Goal: Information Seeking & Learning: Understand process/instructions

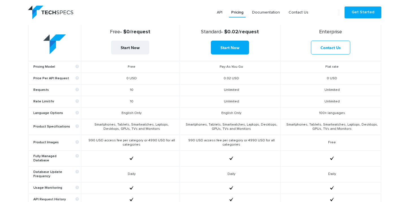
scroll to position [203, 0]
drag, startPoint x: 219, startPoint y: 67, endPoint x: 251, endPoint y: 66, distance: 32.0
click at [251, 66] on td "Pay-As-You-Go" at bounding box center [229, 68] width 101 height 12
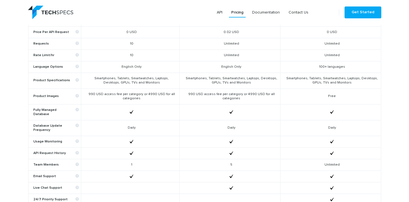
scroll to position [251, 0]
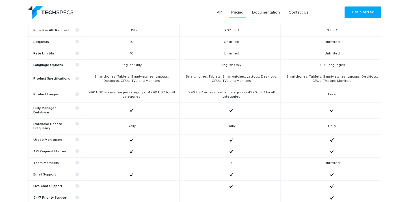
drag, startPoint x: 190, startPoint y: 91, endPoint x: 247, endPoint y: 99, distance: 58.6
click at [247, 99] on td "990 USD access fee per category or 4990 USD for all categories" at bounding box center [229, 95] width 101 height 16
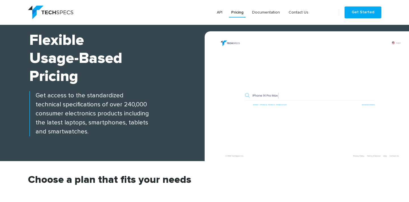
scroll to position [0, 0]
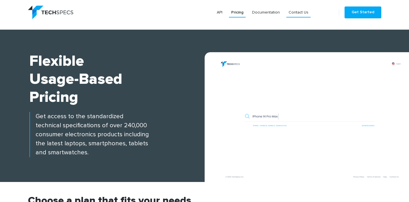
click at [297, 13] on link "Contact Us" at bounding box center [298, 12] width 24 height 10
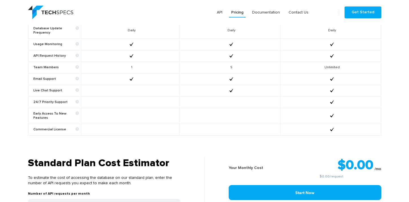
scroll to position [348, 0]
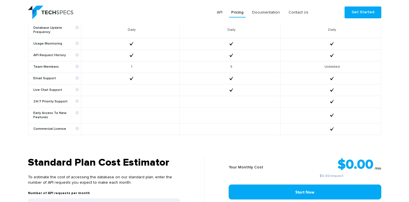
drag, startPoint x: 226, startPoint y: 62, endPoint x: 234, endPoint y: 62, distance: 8.5
click at [234, 62] on td "5" at bounding box center [229, 67] width 101 height 12
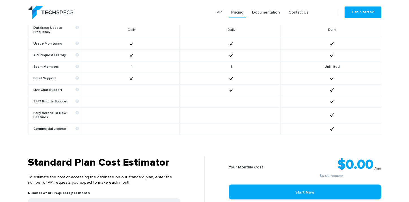
click at [228, 62] on td "5" at bounding box center [229, 67] width 101 height 12
click at [203, 112] on td at bounding box center [229, 116] width 101 height 16
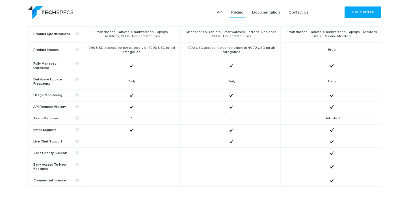
scroll to position [250, 0]
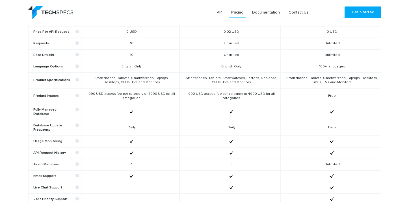
drag, startPoint x: 189, startPoint y: 77, endPoint x: 260, endPoint y: 83, distance: 71.4
click at [260, 83] on td "Smartphones, Tablets, Smartwatches, Laptops, Desktops, GPUs, TVs and Monitors" at bounding box center [229, 81] width 101 height 16
click at [214, 97] on td "990 USD access fee per category or 4990 USD for all categories" at bounding box center [229, 96] width 101 height 16
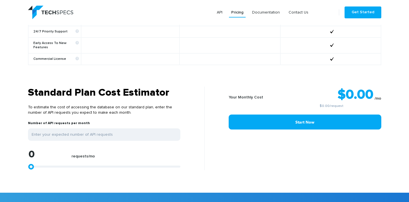
scroll to position [469, 0]
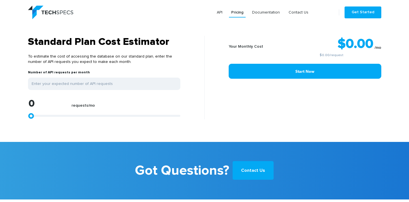
type input "1299"
type input "2041"
type input "2968"
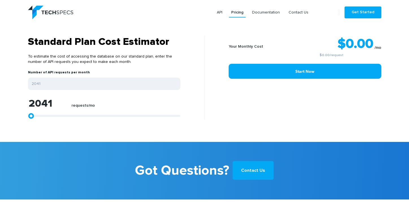
type input "2968"
type input "4638"
type input "6679"
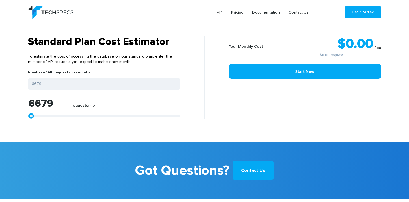
type input "8534"
type input "10018"
type input "12245"
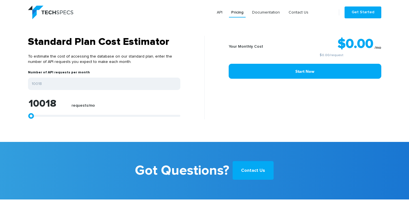
type input "12245"
type input "15955"
type input "17996"
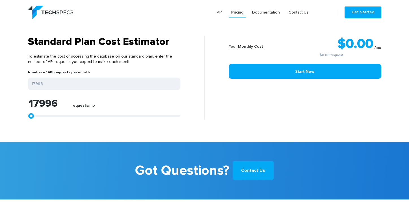
type input "20593"
type input "23191"
type input "25603"
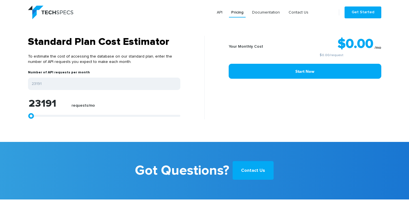
type input "25603"
type input "26716"
type input "27458"
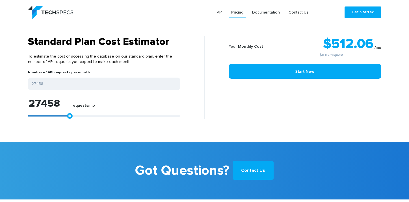
type input "28942"
type input "30983"
type input "33395"
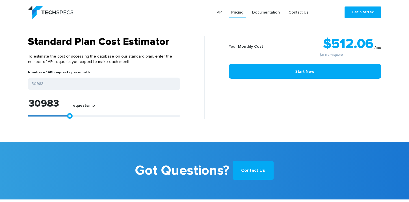
type input "33395"
type input "35807"
type input "36734"
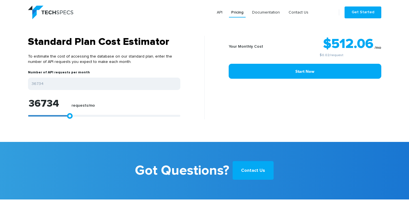
type input "38033"
type input "40445"
type input "41929"
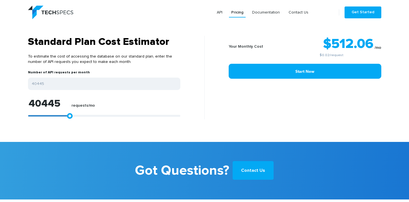
type input "41929"
type input "44155"
type input "46196"
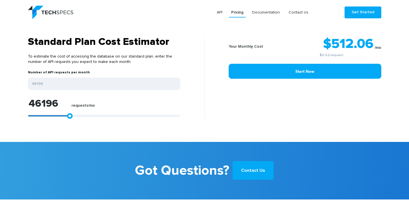
type input "48423"
type input "50463"
type input "53061"
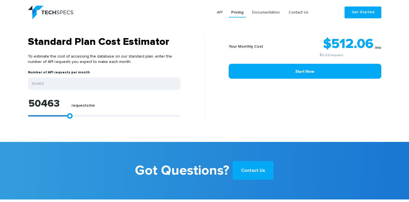
type input "53061"
type input "55101"
type input "58255"
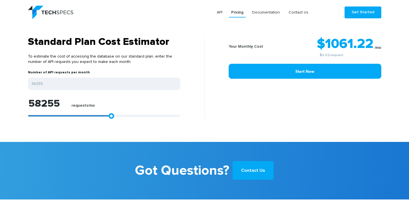
type input "61966"
type input "64563"
type input "66604"
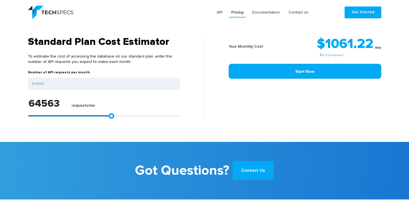
type input "66604"
type input "67717"
type input "69387"
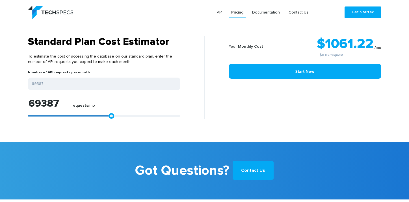
type input "71428"
type input "73283"
type input "74025"
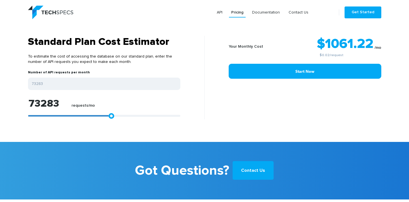
type input "74025"
type input "74211"
type input "74396"
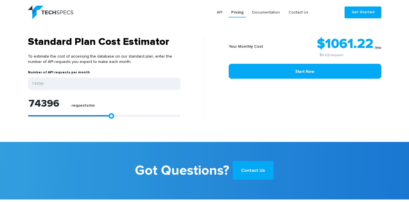
type input "74953"
type input "75695"
type input "76808"
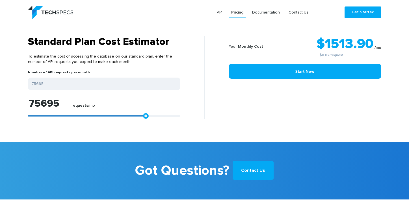
type input "76808"
type input "77736"
type input "78663"
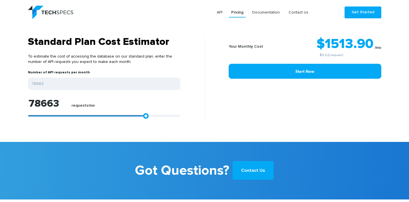
type input "79406"
type input "80333"
type input "82559"
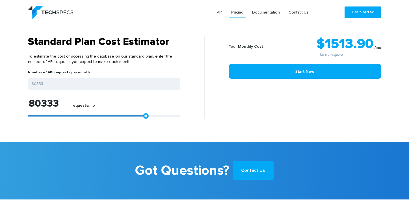
type input "82559"
type input "83858"
type input "85157"
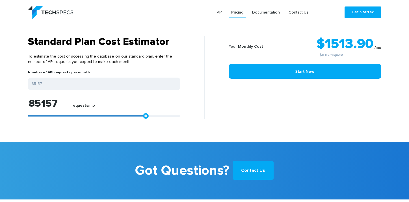
type input "86270"
type input "86456"
type input "86641"
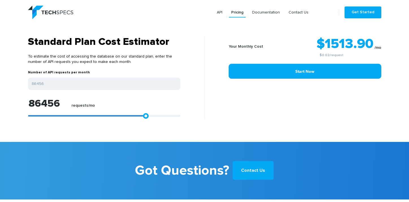
type input "86641"
type input "87012"
type input "87569"
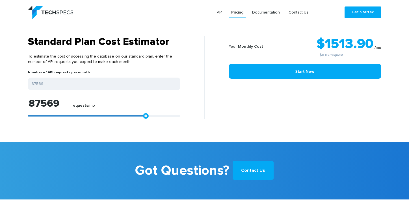
type input "88682"
type input "90352"
type input "91650"
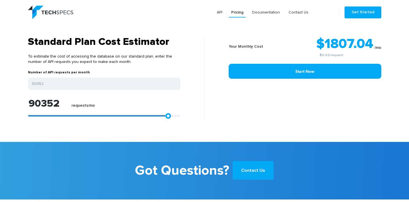
type input "91650"
type input "92578"
type input "93506"
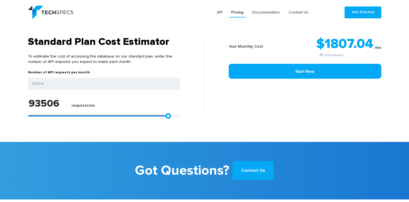
type input "94062"
type input "95732"
type input "97031"
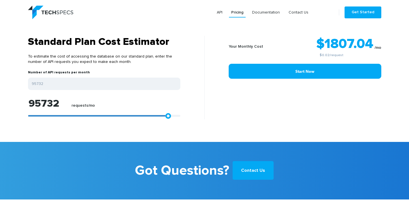
type input "97031"
type input "97587"
type input "98144"
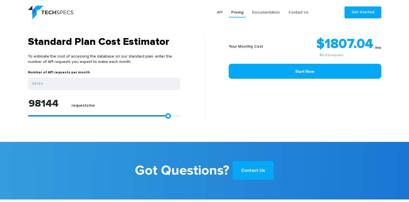
type input "98886"
type input "99813"
type input "99999"
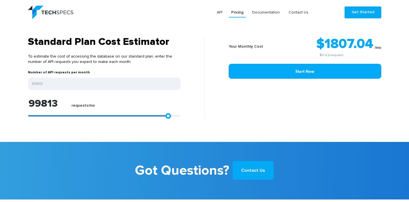
type input "99999"
type input "99071"
type input "97031"
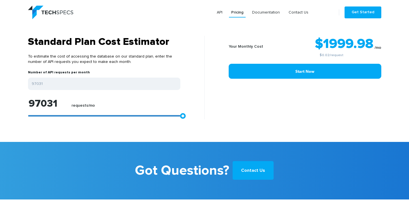
type input "96103"
type input "94062"
type input "92207"
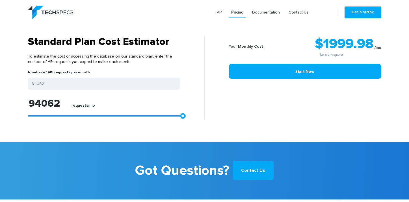
type input "92207"
type input "90908"
type input "89609"
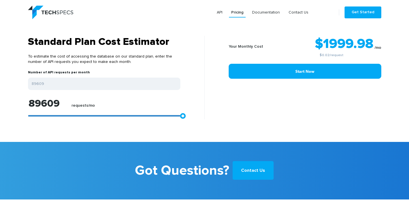
type input "88496"
type input "87569"
type input "86456"
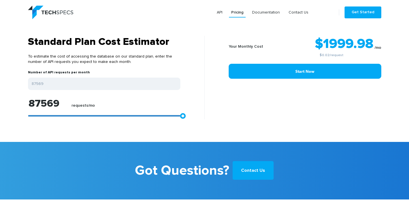
type input "86456"
type input "86270"
type input "85528"
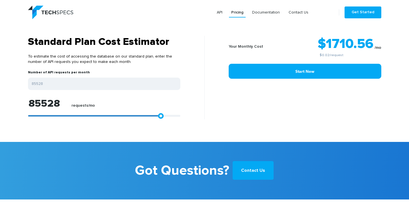
type input "85342"
type input "84971"
type input "83858"
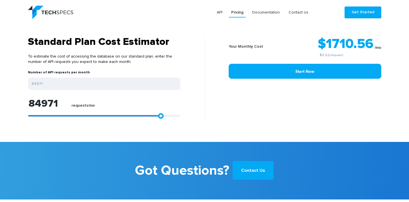
type input "83858"
type input "82374"
type input "81261"
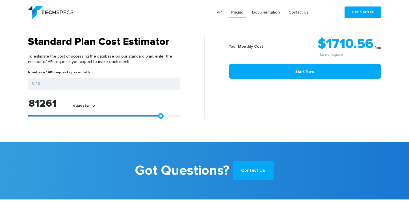
type input "80704"
type input "80333"
type input "79034"
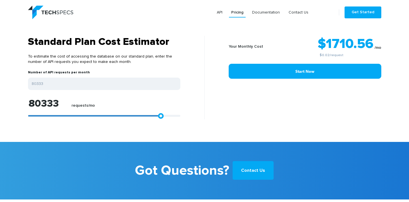
type input "79034"
type input "78849"
type input "77921"
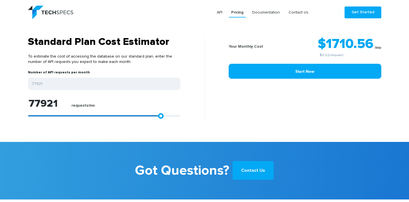
type input "76994"
type input "75881"
type input "75324"
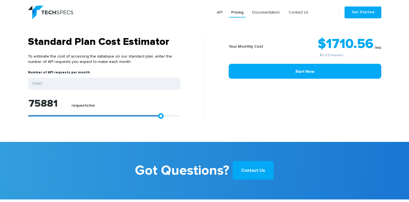
type input "75324"
type input "75138"
type input "74767"
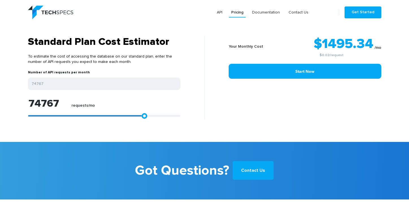
type input "73654"
type input "73283"
type input "71799"
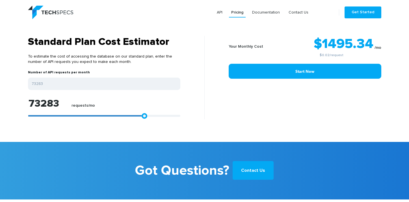
type input "71799"
type input "71428"
type input "70871"
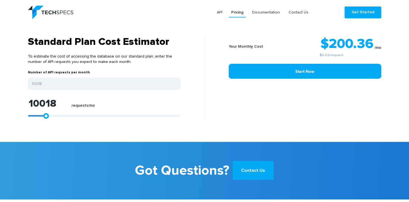
drag, startPoint x: 29, startPoint y: 112, endPoint x: 42, endPoint y: 112, distance: 13.9
click at [42, 115] on div at bounding box center [104, 116] width 152 height 2
click at [213, 105] on div "Your Monthly Cost $200.36 /mo $0.02 /request Start Now" at bounding box center [295, 78] width 181 height 84
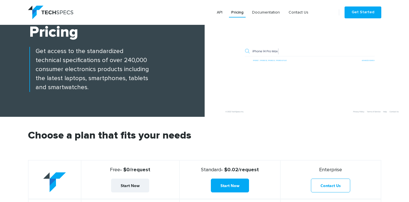
scroll to position [0, 0]
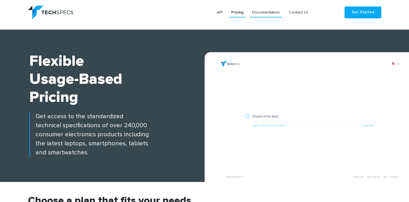
click at [269, 14] on link "Documentation" at bounding box center [266, 12] width 32 height 10
